Goal: Navigation & Orientation: Go to known website

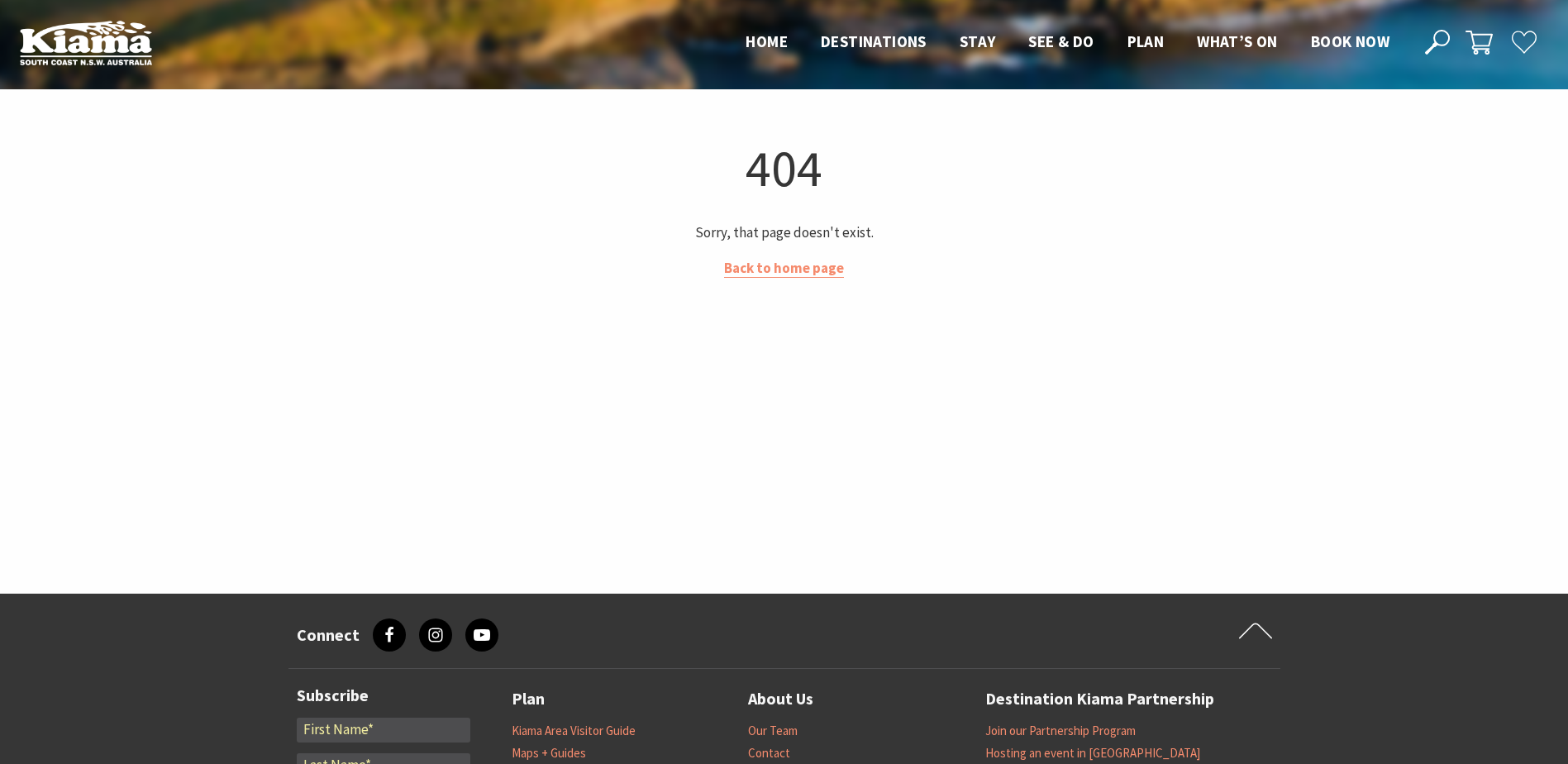
click at [772, 258] on div "404 Sorry, that page doesn't exist. Back to home page" at bounding box center [784, 341] width 992 height 413
click at [769, 272] on link "Back to home page" at bounding box center [784, 268] width 120 height 19
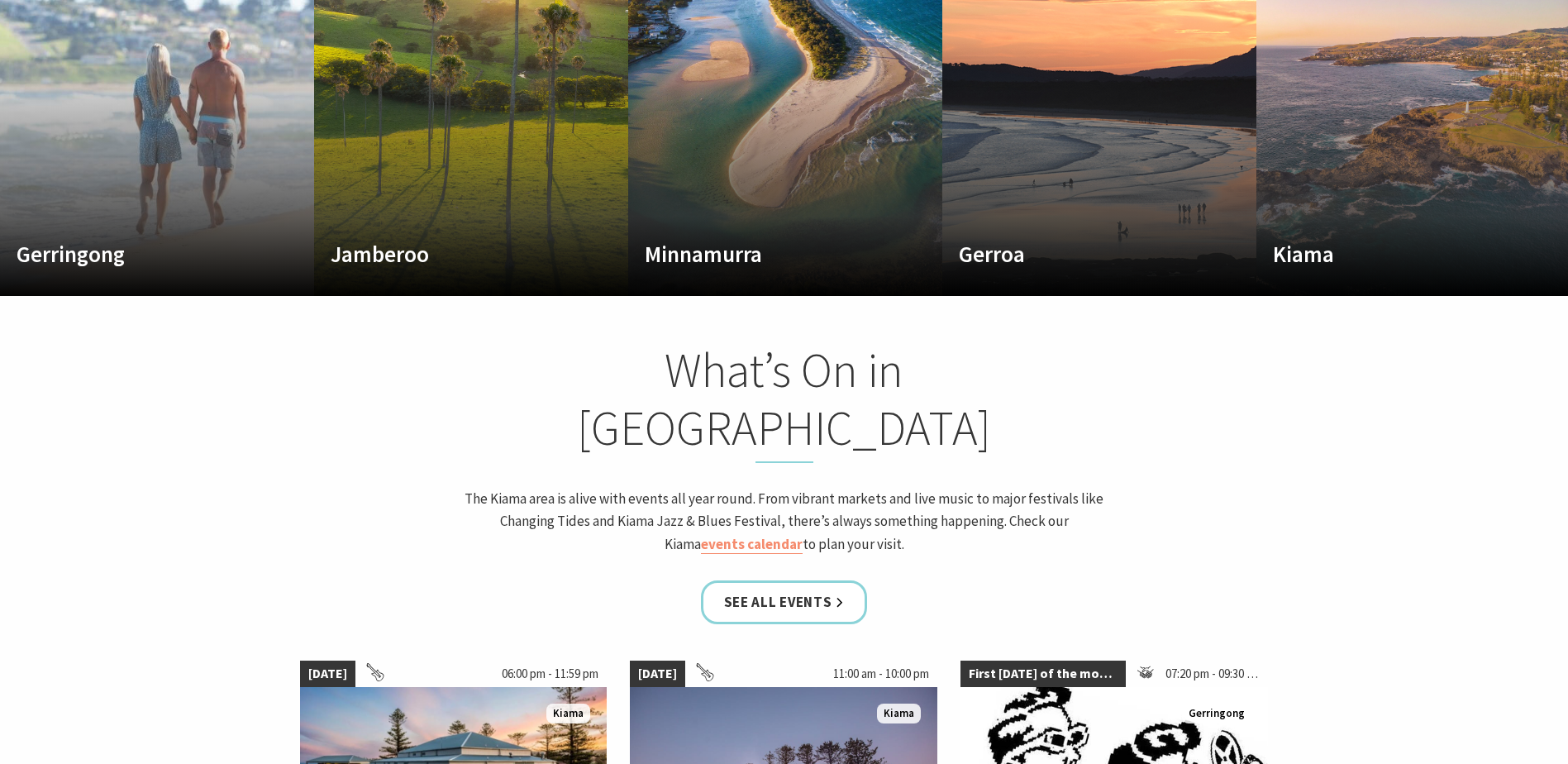
scroll to position [1074, 0]
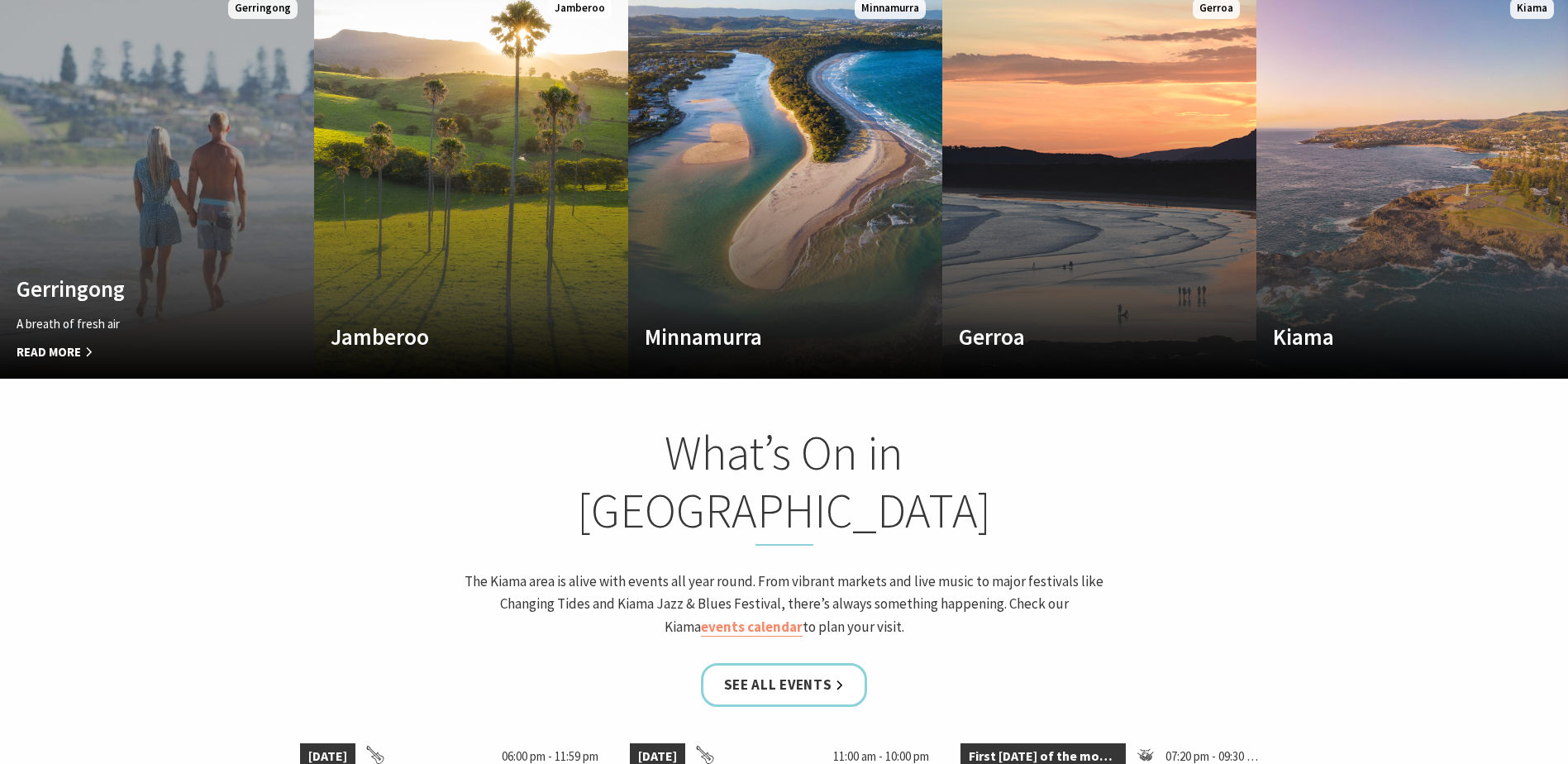
click at [201, 178] on link "Custom Image Used Gerringong A breath of fresh air Read More Gerringong" at bounding box center [157, 179] width 314 height 397
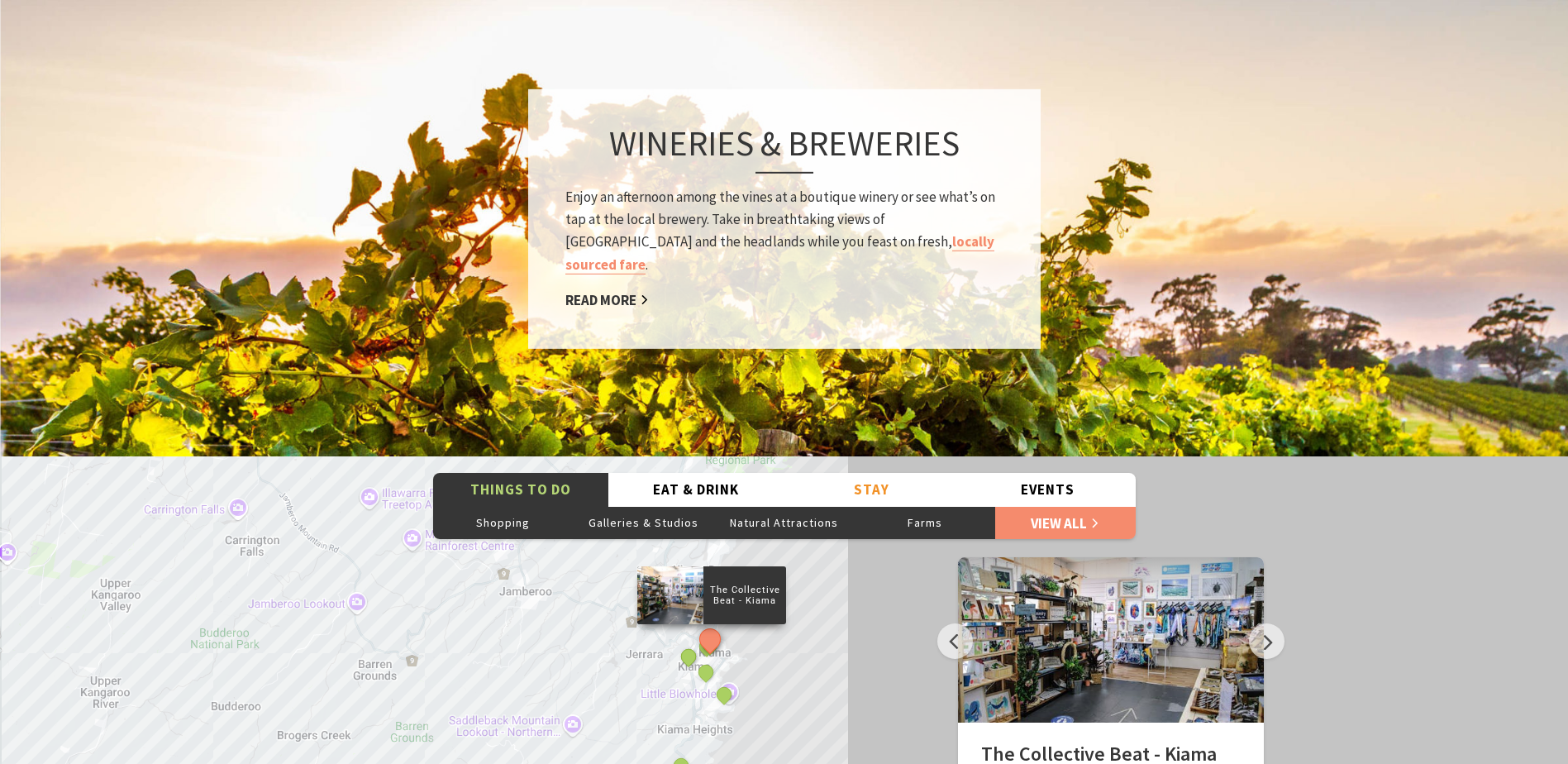
scroll to position [2479, 0]
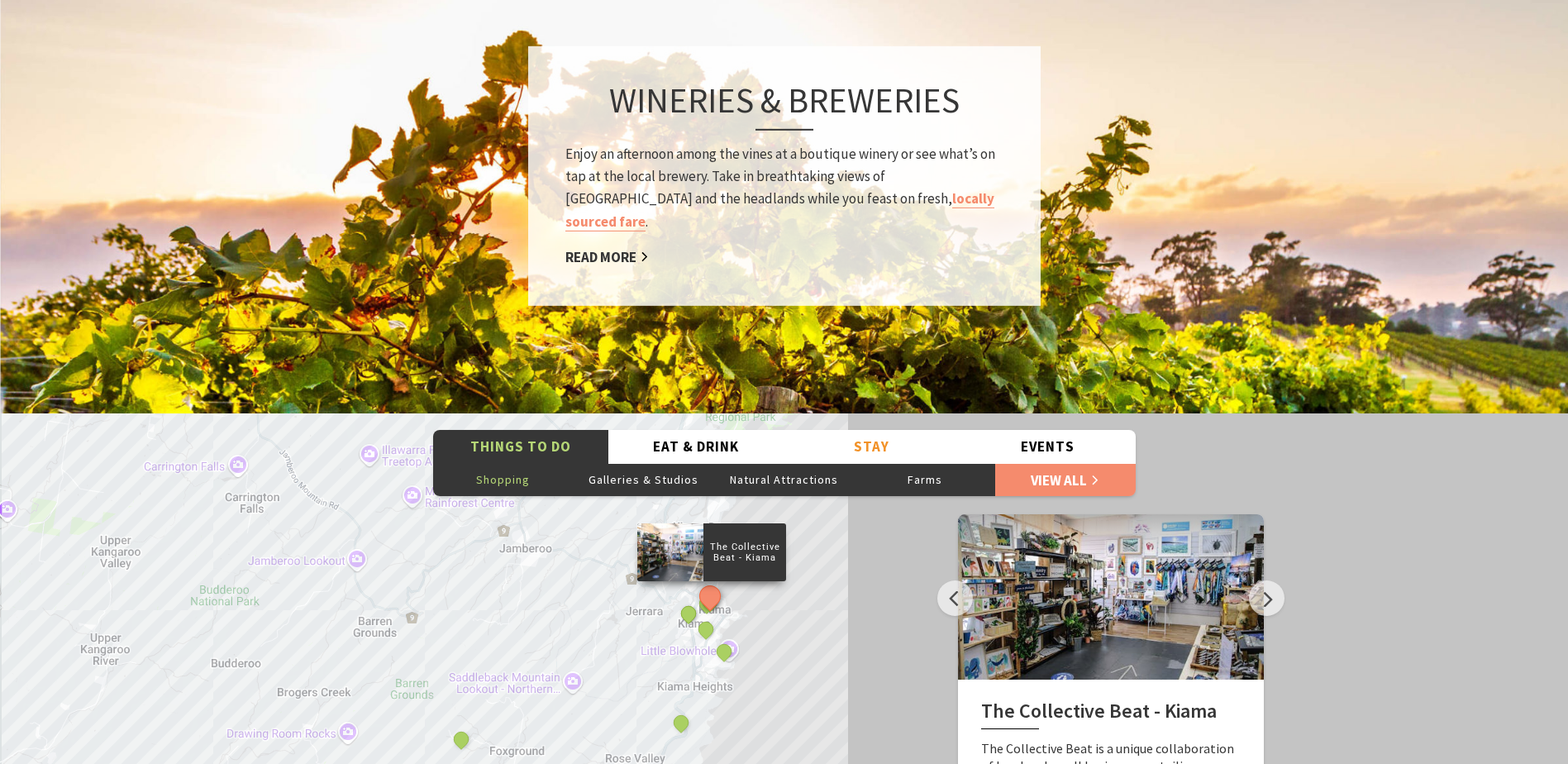
click at [516, 463] on button "Shopping" at bounding box center [503, 480] width 141 height 33
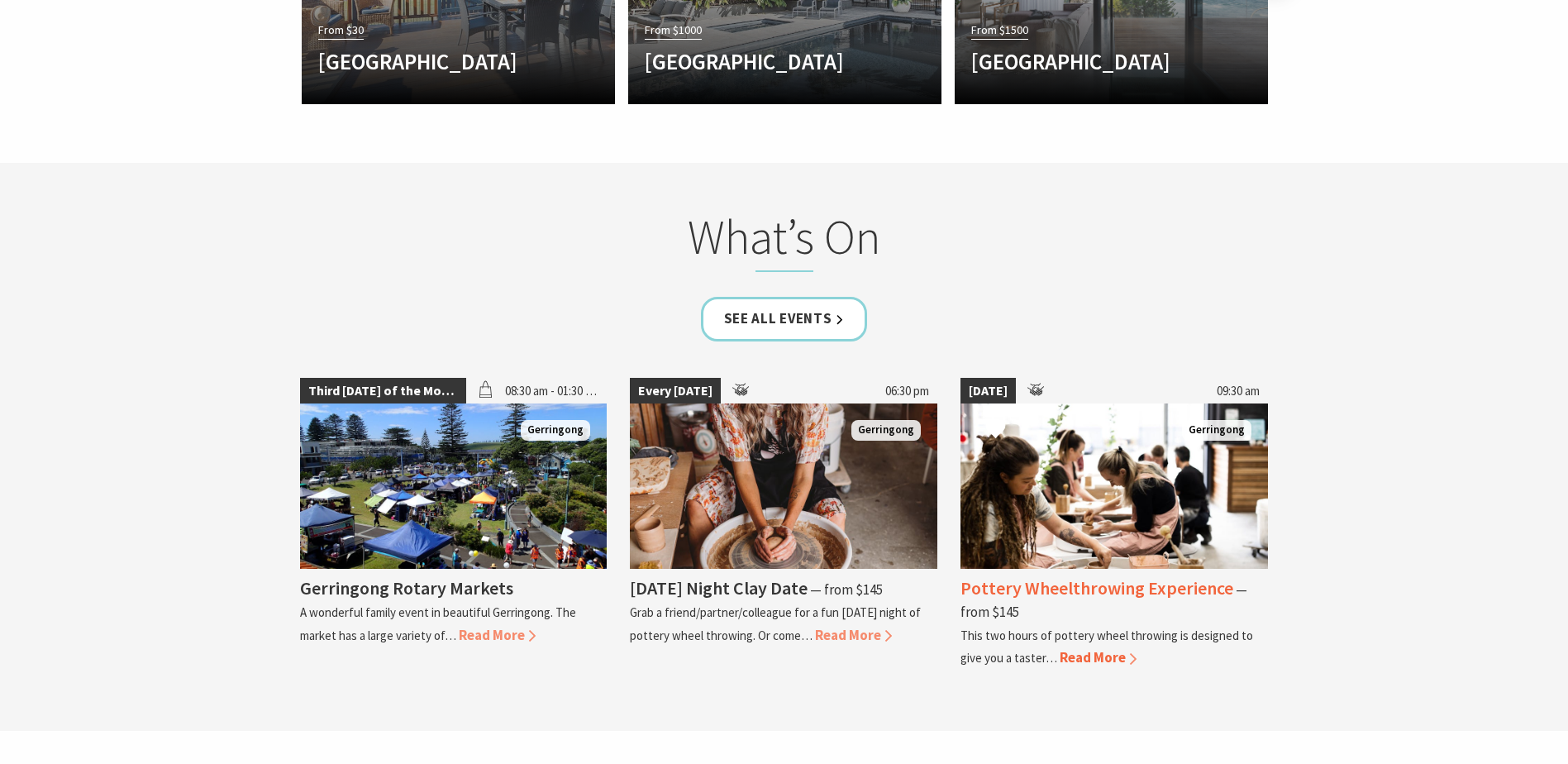
scroll to position [4049, 0]
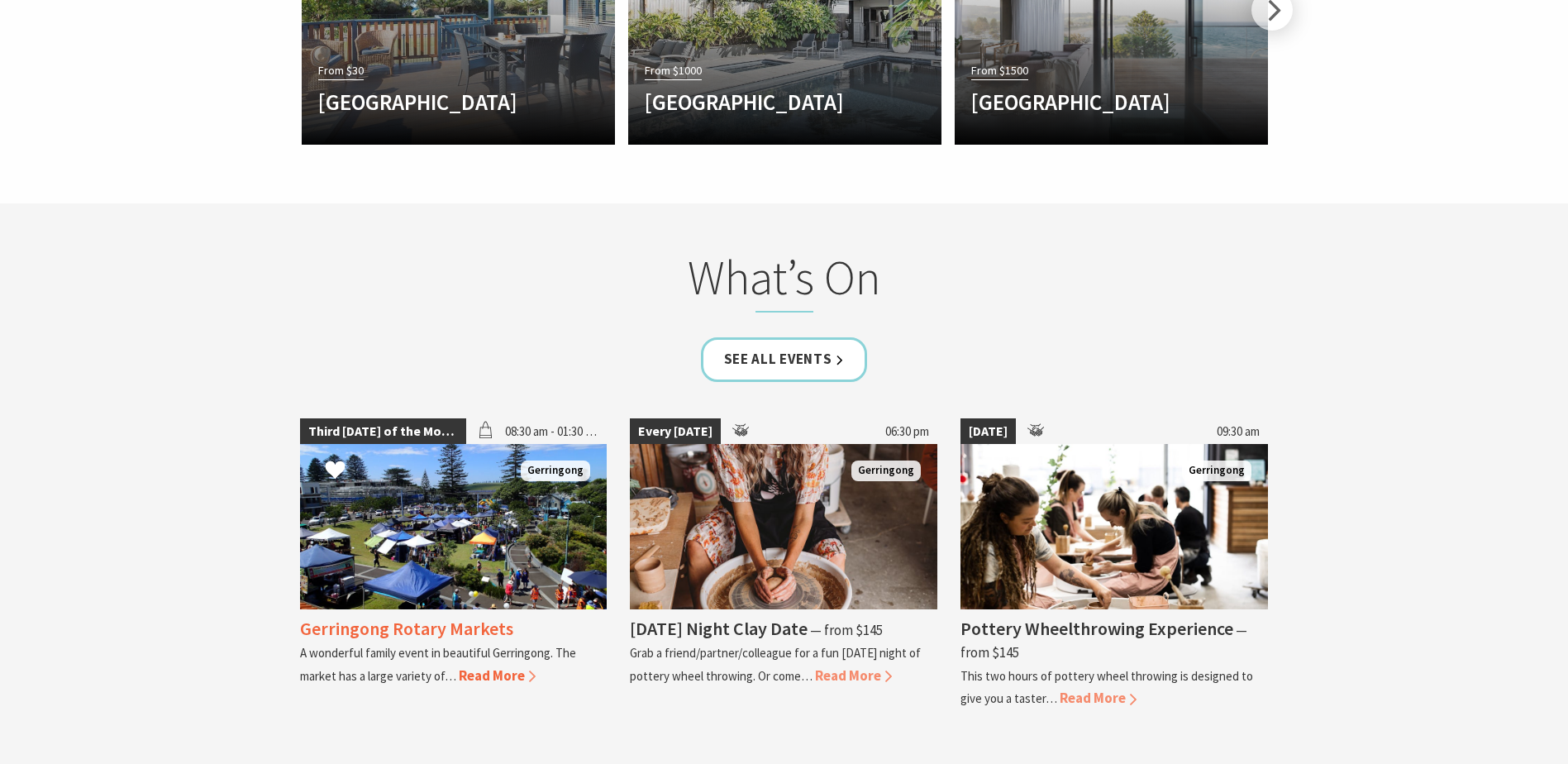
click at [391, 527] on img at bounding box center [454, 527] width 308 height 166
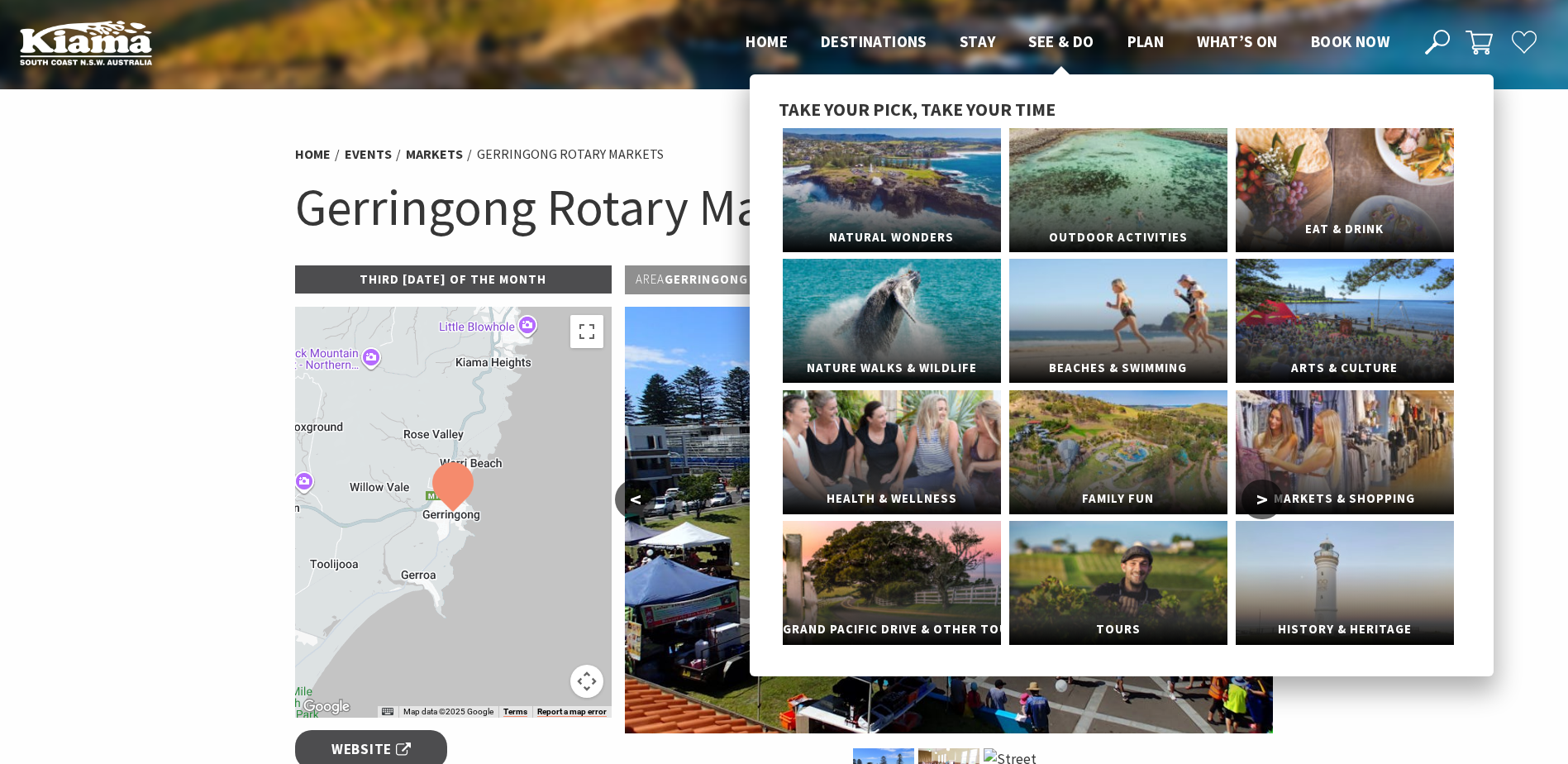
click at [1316, 178] on link "Eat & Drink" at bounding box center [1344, 190] width 218 height 124
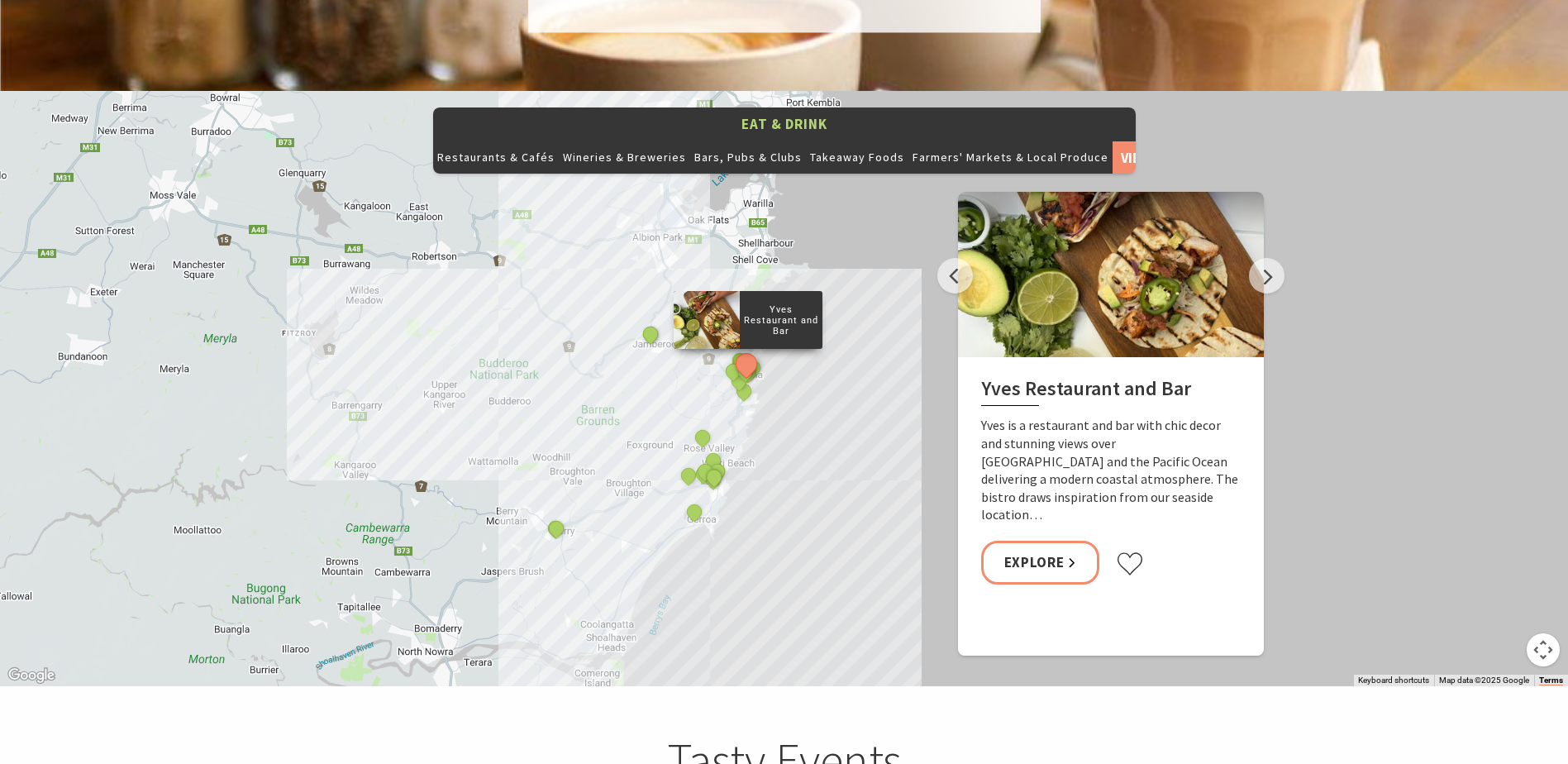
scroll to position [1818, 0]
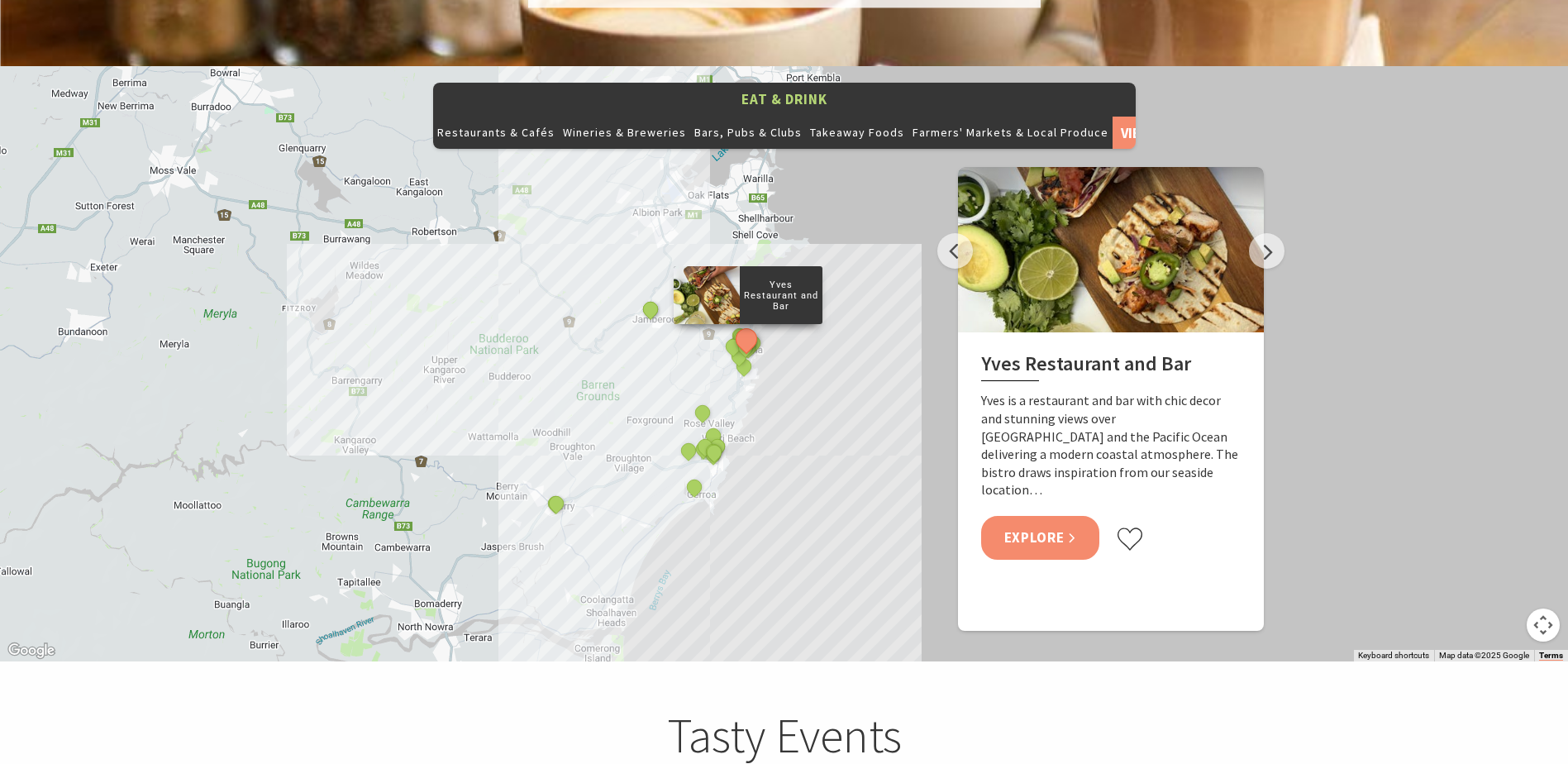
click at [1021, 515] on link "Explore" at bounding box center [1040, 538] width 119 height 44
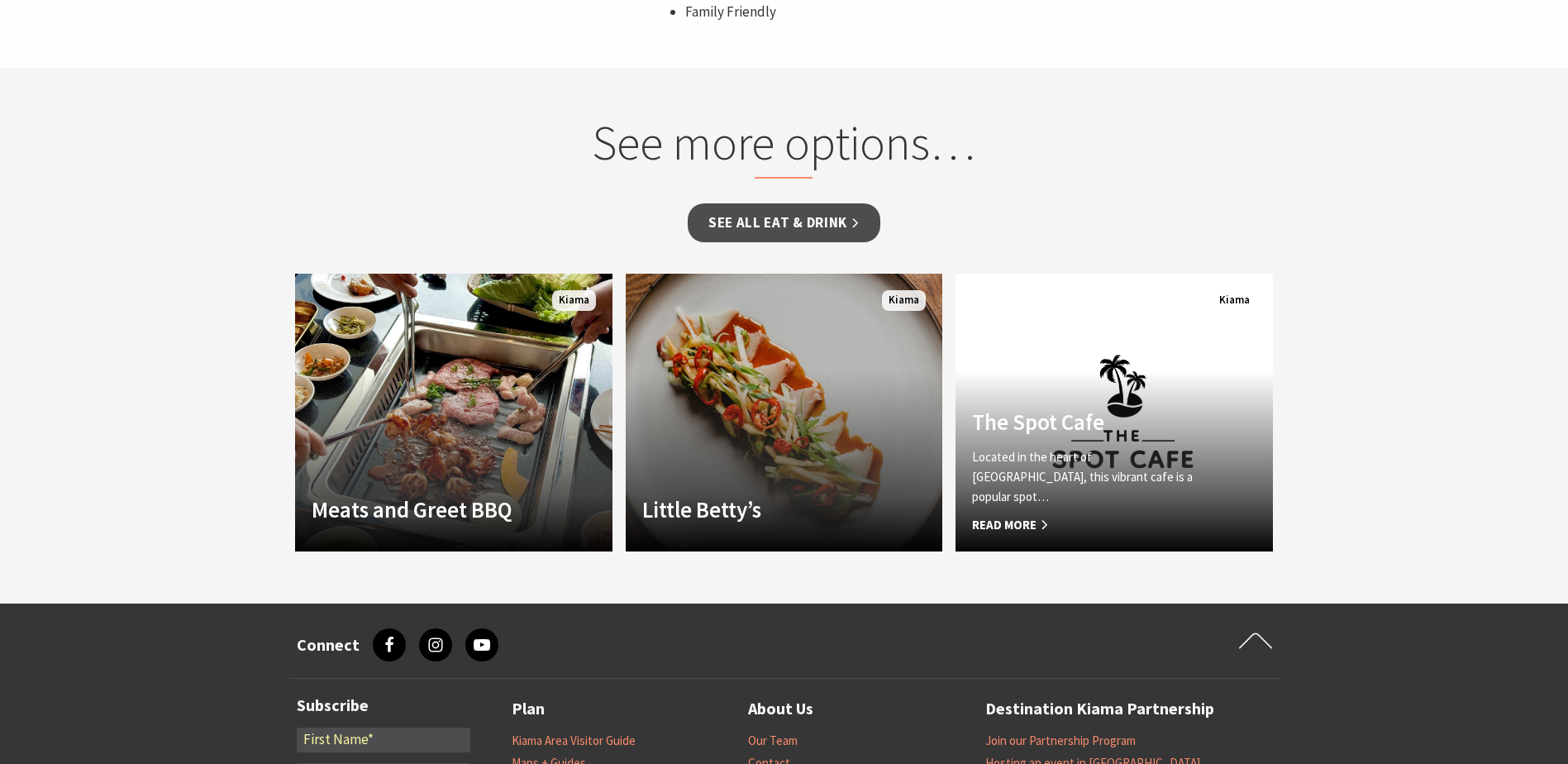
scroll to position [1240, 0]
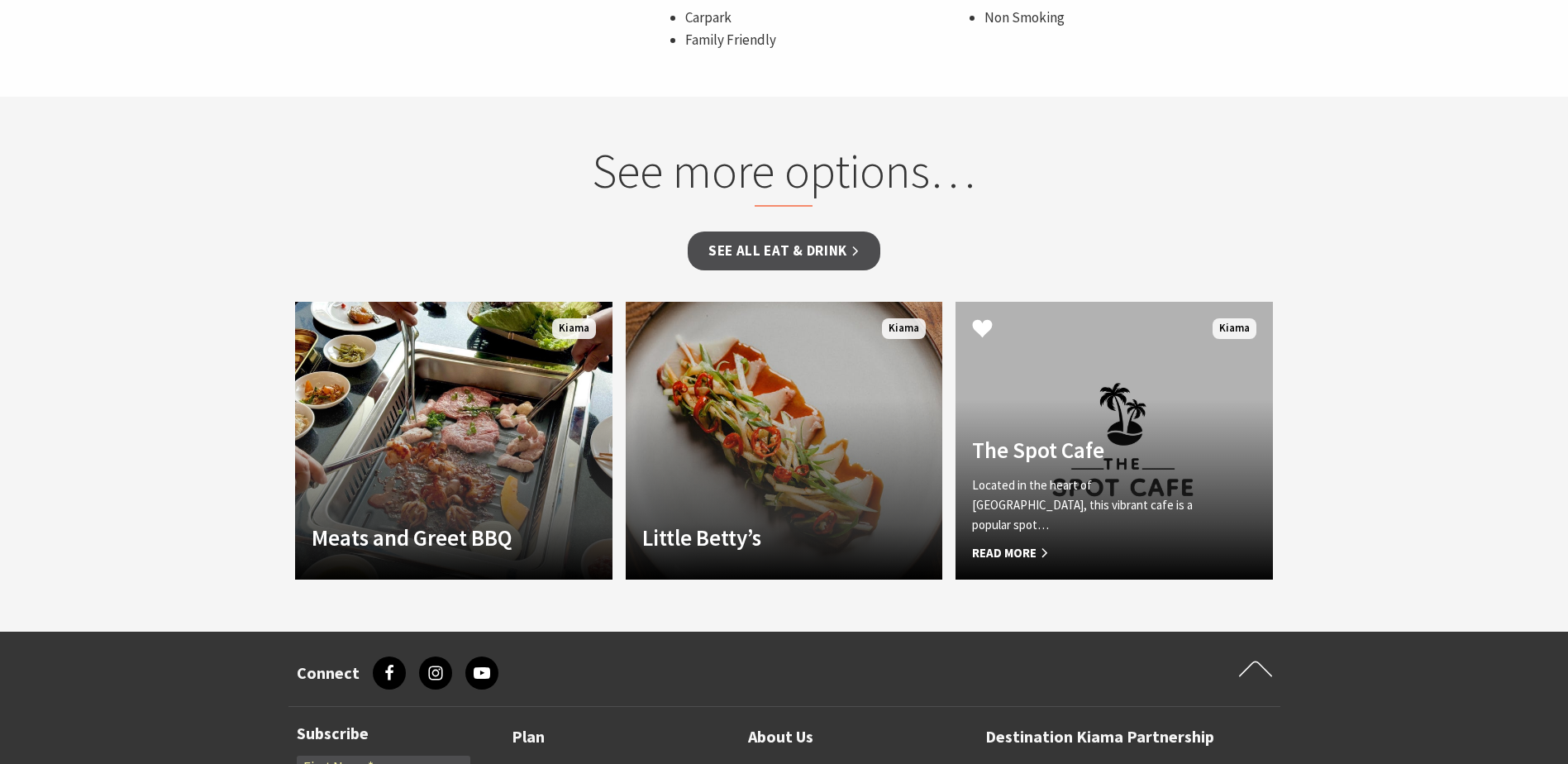
click at [1055, 486] on div "The Spot Cafe Located in the heart of Kiama Village, this vibrant cafe is a pop…" at bounding box center [1090, 499] width 270 height 126
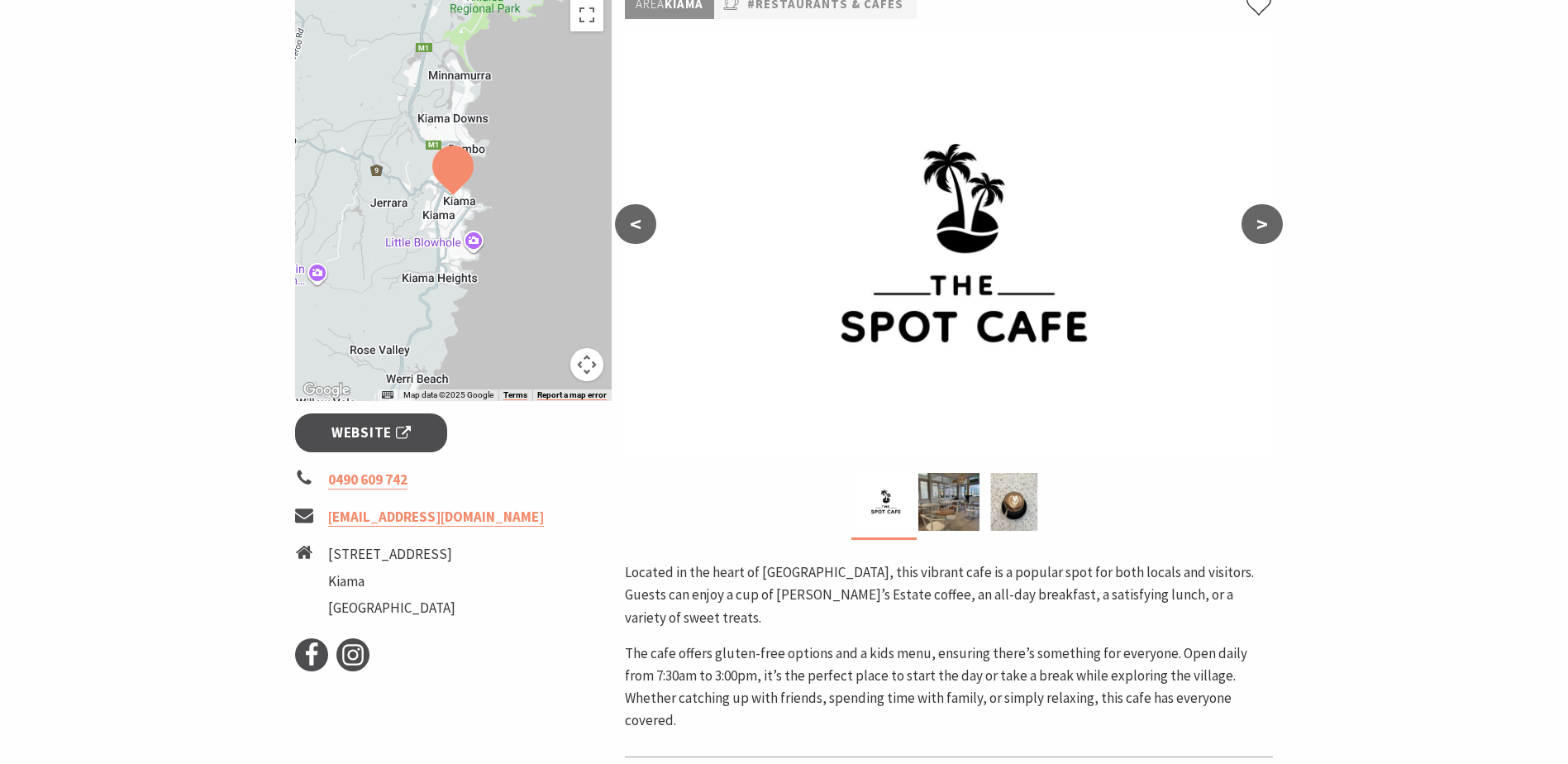
scroll to position [248, 0]
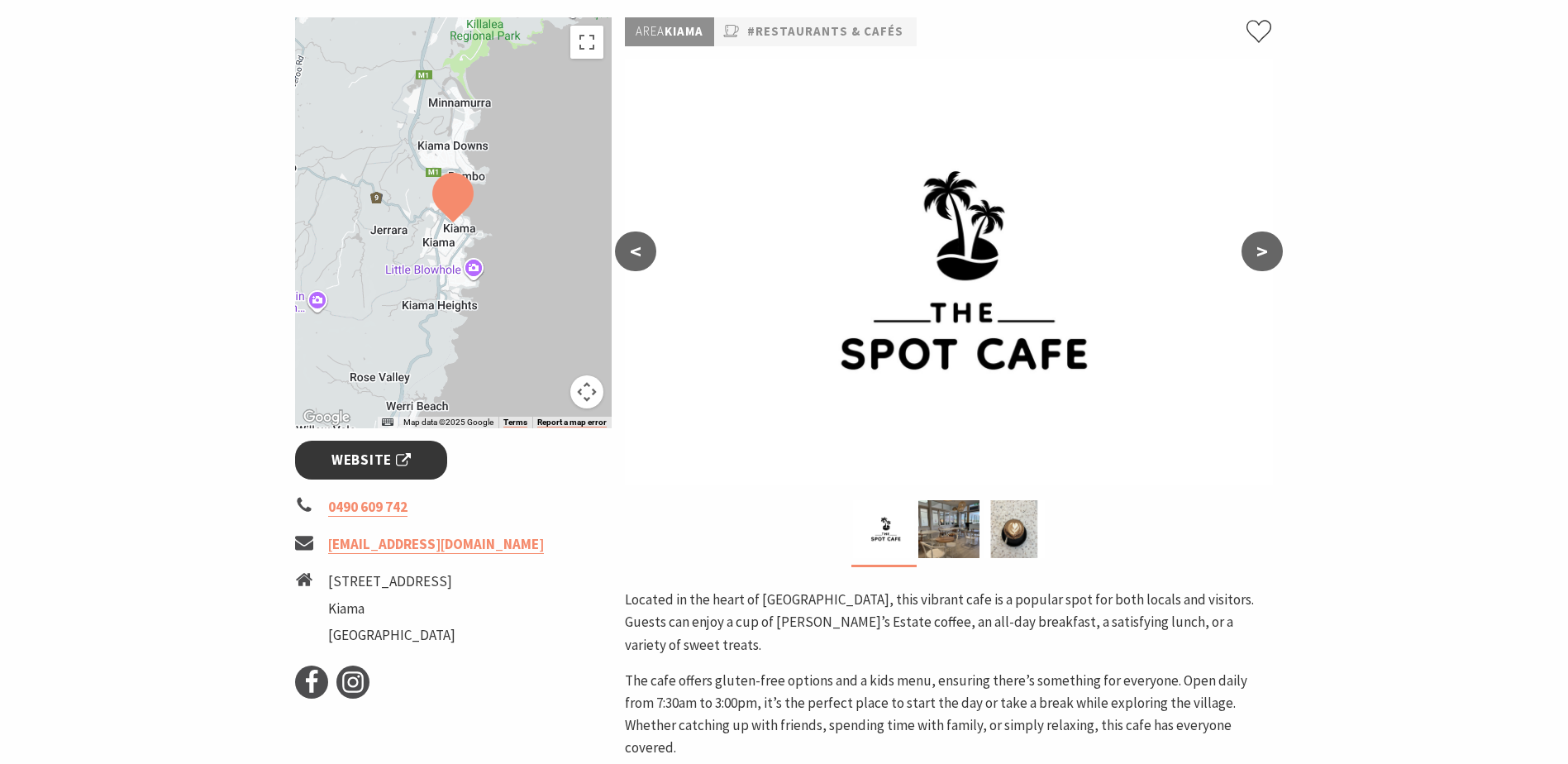
click at [362, 459] on span "Website" at bounding box center [371, 459] width 79 height 22
